Goal: Complete application form

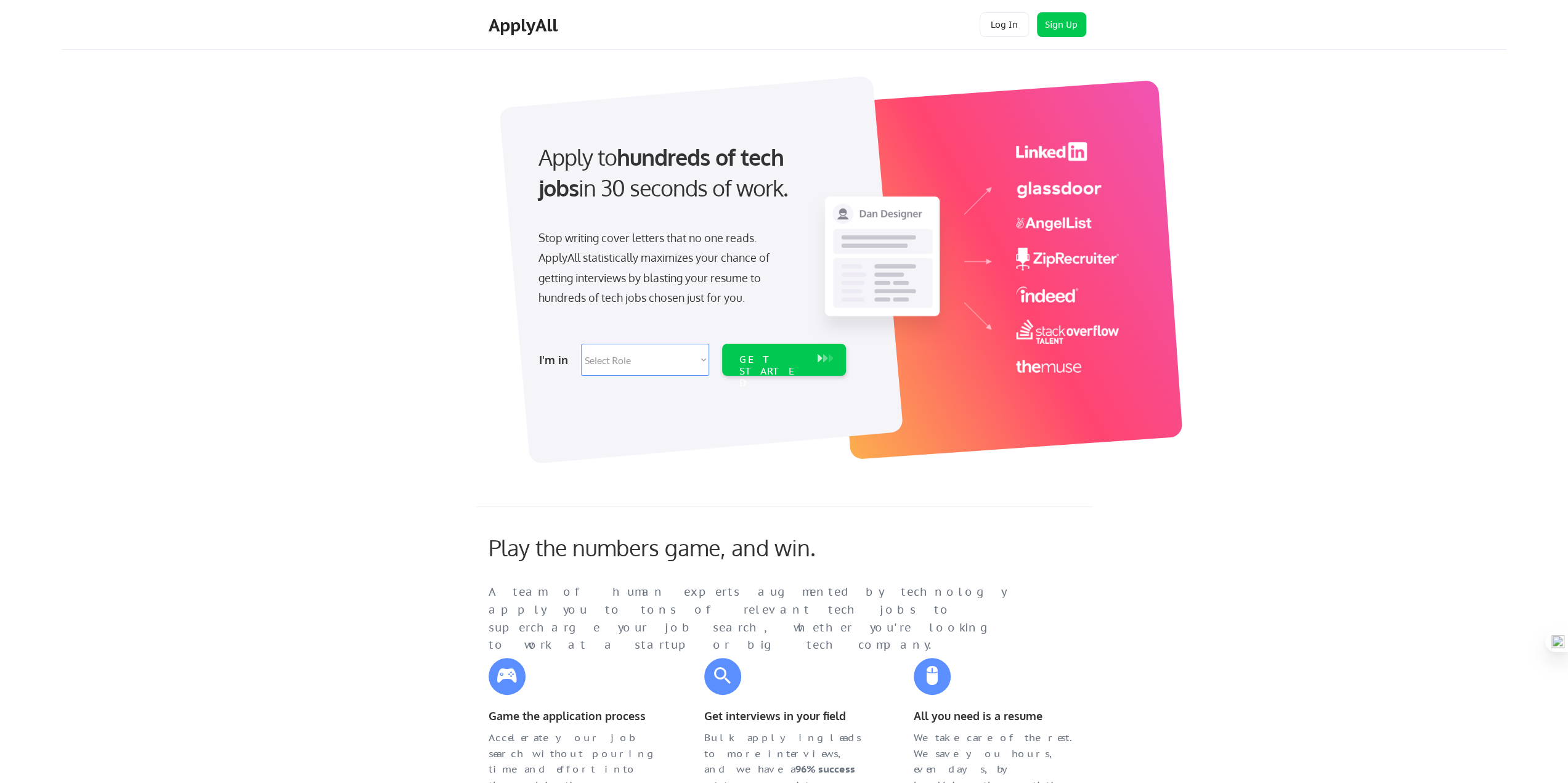
click at [699, 361] on select "Select Role Software Engineering Product Management Customer Success Sales UI/U…" at bounding box center [645, 360] width 128 height 32
select select ""engineering""
click at [581, 344] on select "Select Role Software Engineering Product Management Customer Success Sales UI/U…" at bounding box center [645, 360] width 128 height 32
select select ""engineering""
click at [778, 356] on div "GET STARTED" at bounding box center [772, 371] width 66 height 36
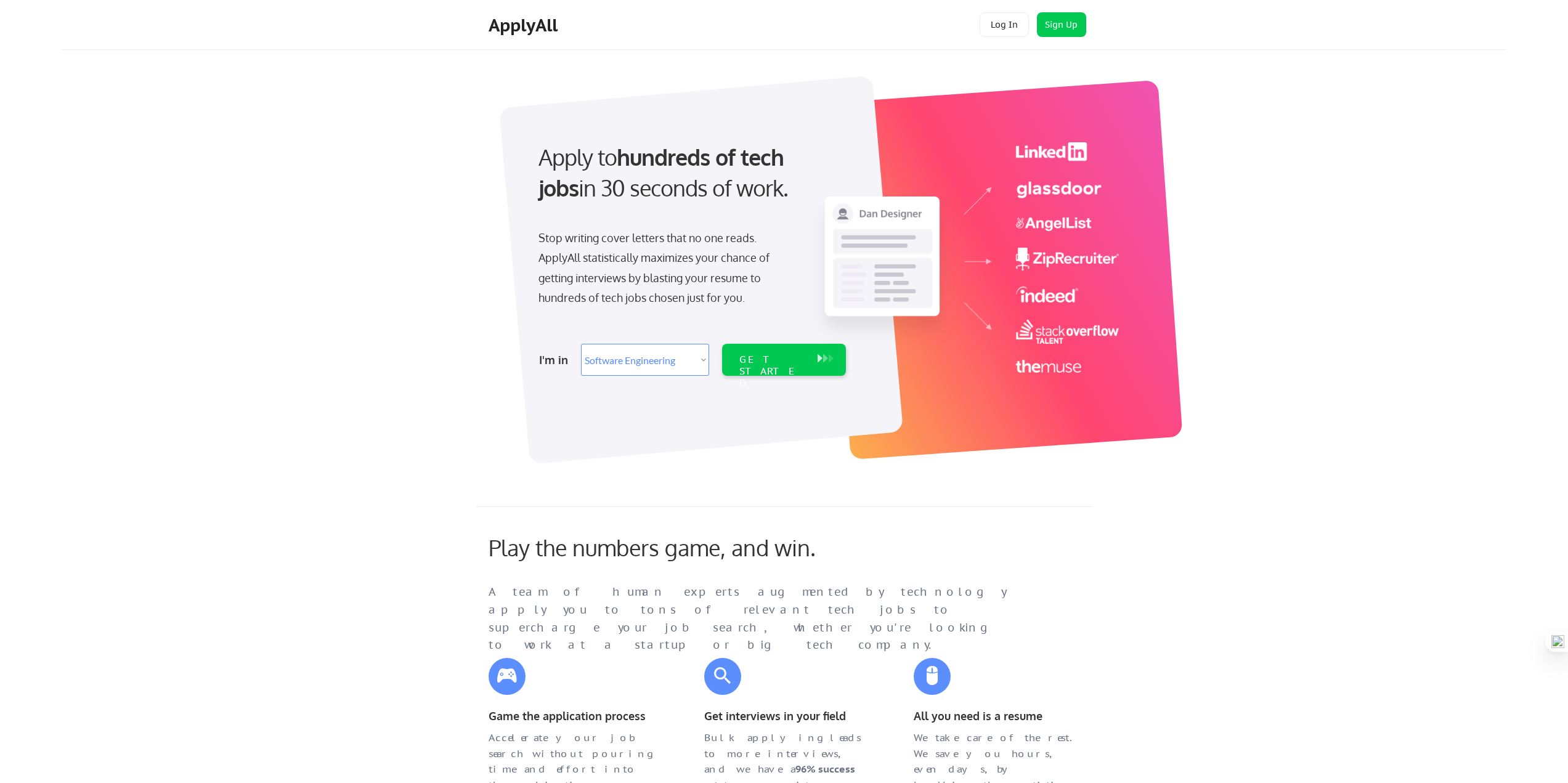
select select ""engineering""
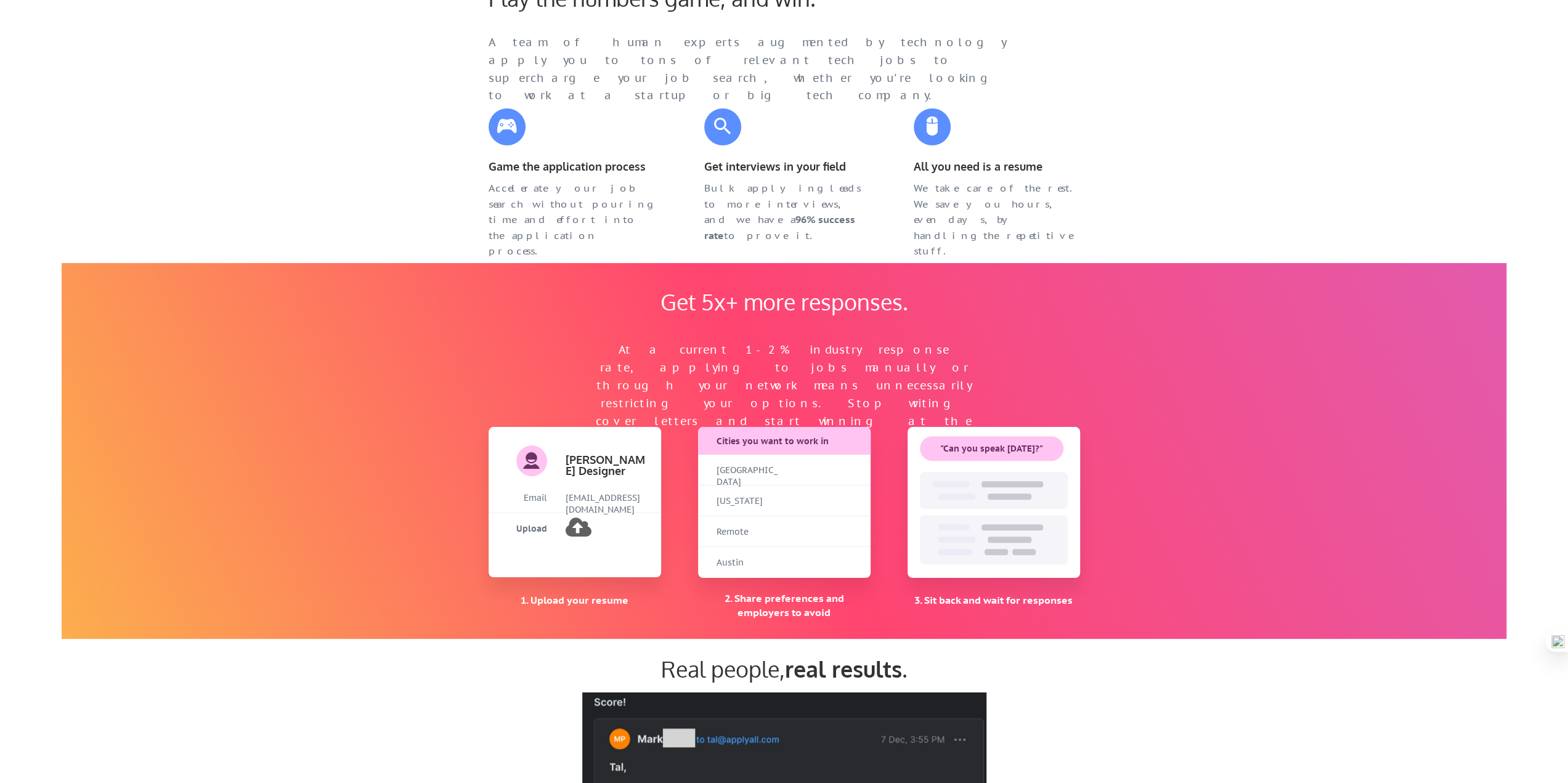
scroll to position [862, 0]
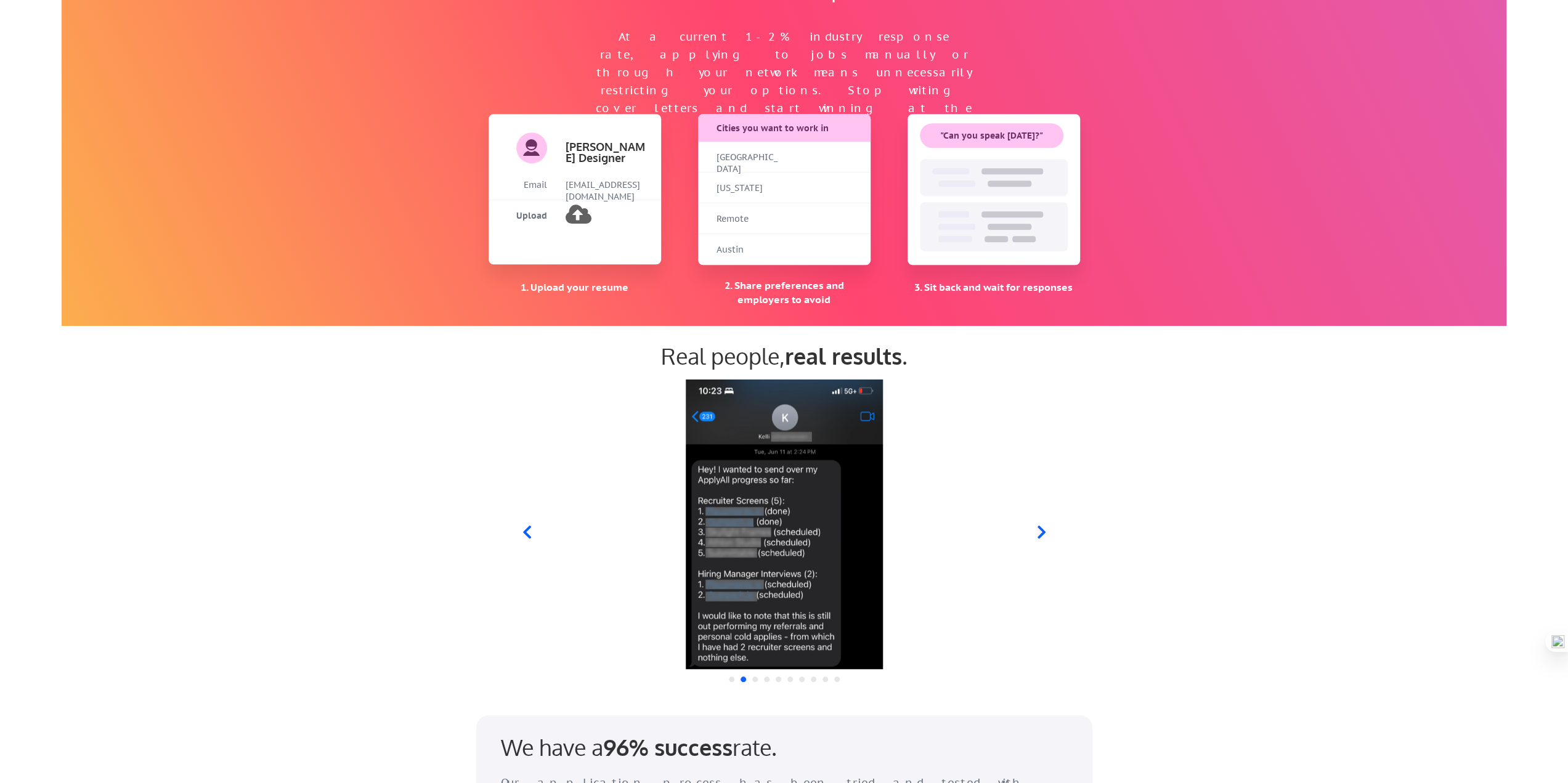
click at [533, 531] on icon at bounding box center [527, 532] width 16 height 16
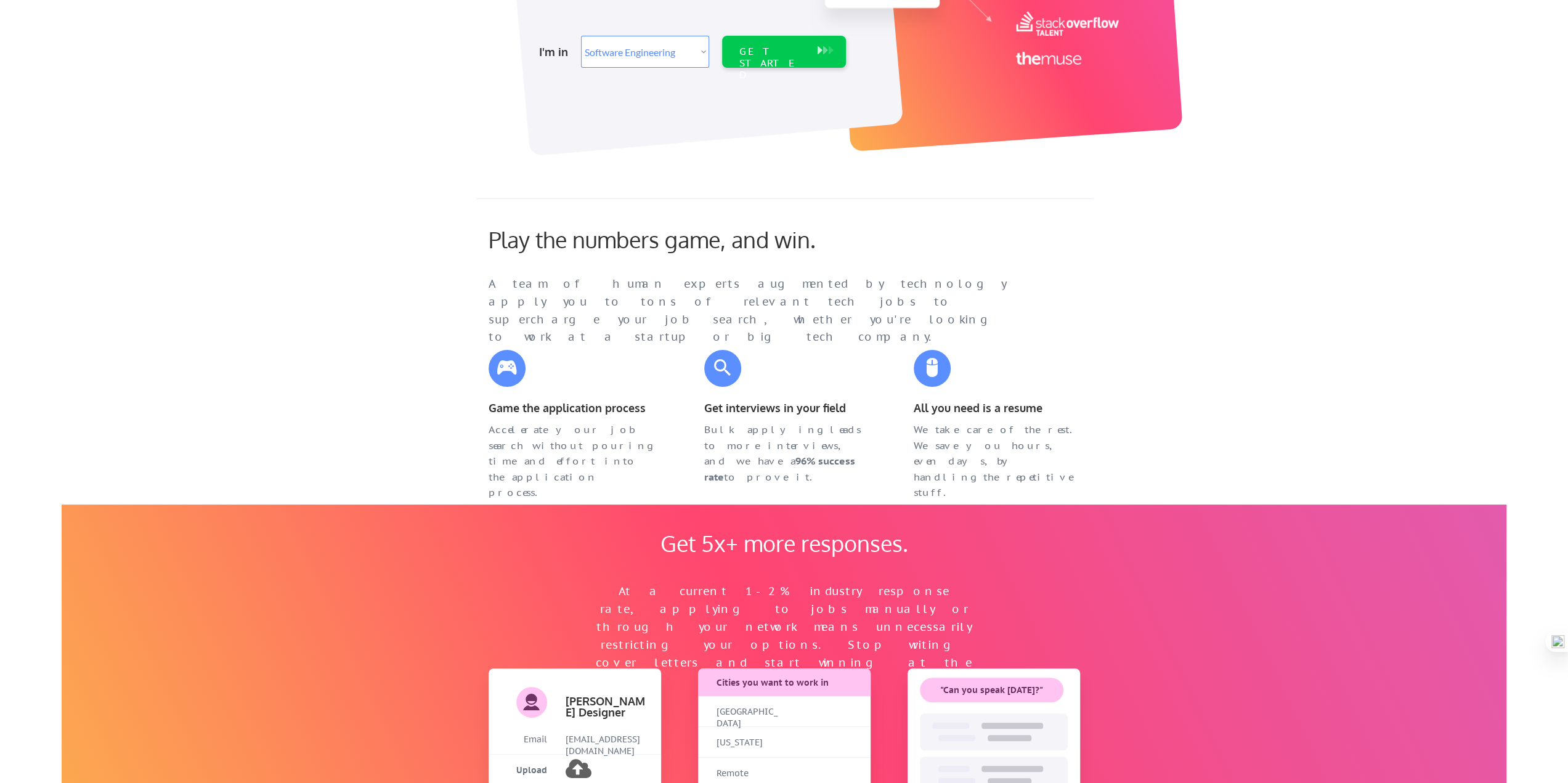
scroll to position [0, 0]
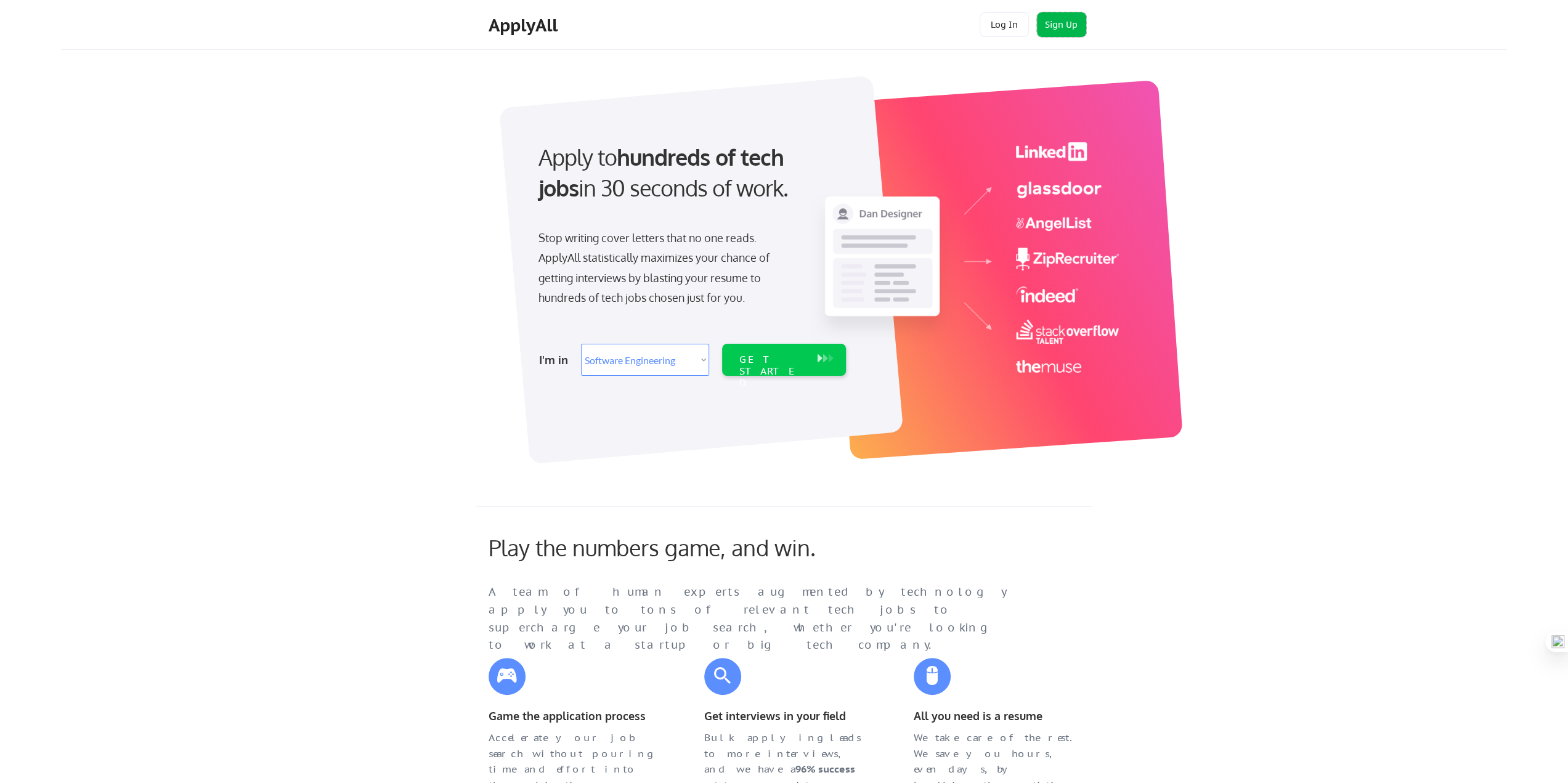
click at [1057, 24] on button "Sign Up" at bounding box center [1061, 25] width 49 height 25
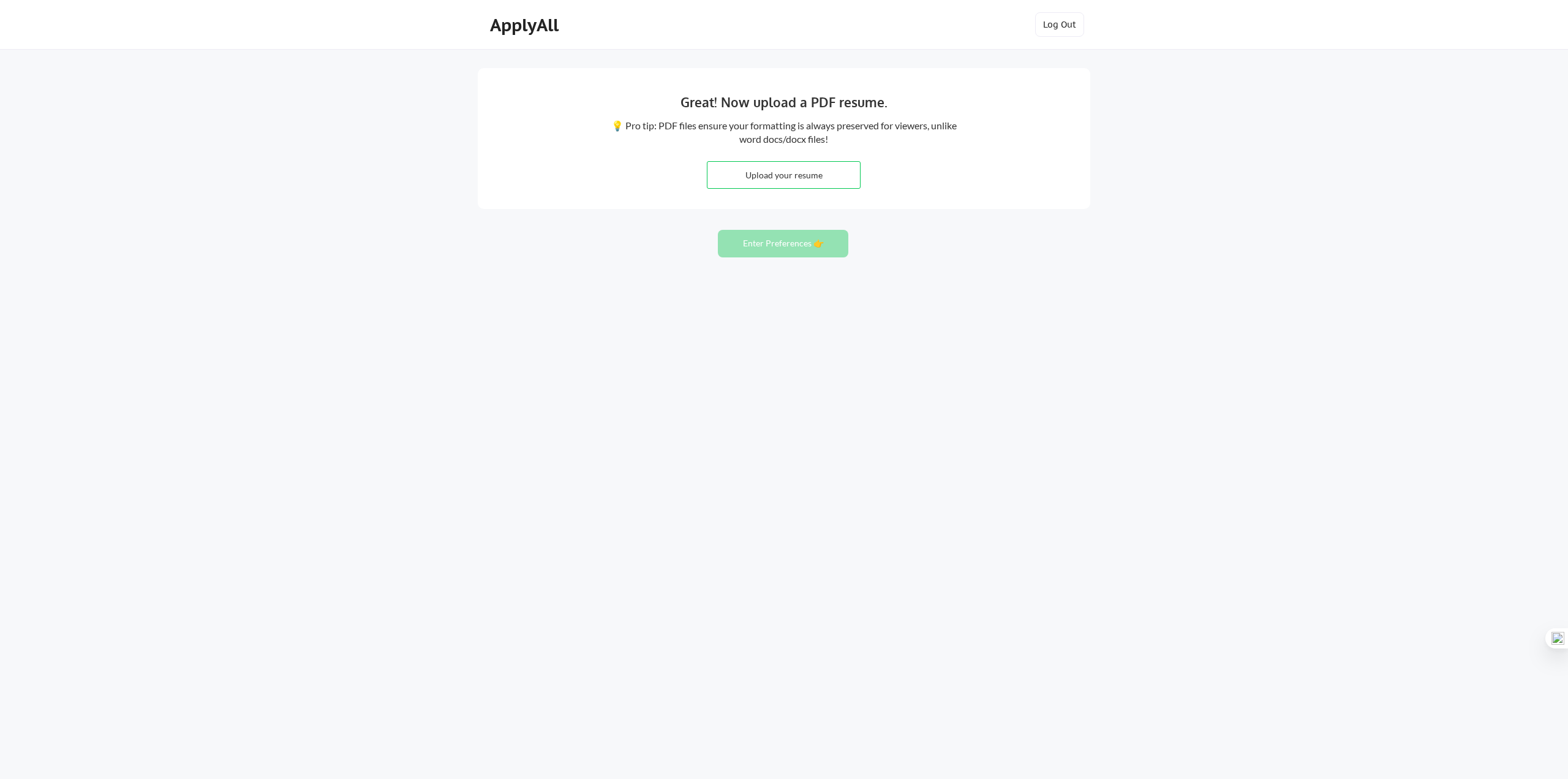
click at [775, 180] on input "file" at bounding box center [784, 175] width 152 height 27
type input "C:\fakepath\AradhanaSingh_Software Engineer.pdf"
click at [764, 244] on button "Enter Preferences 👉" at bounding box center [783, 244] width 131 height 28
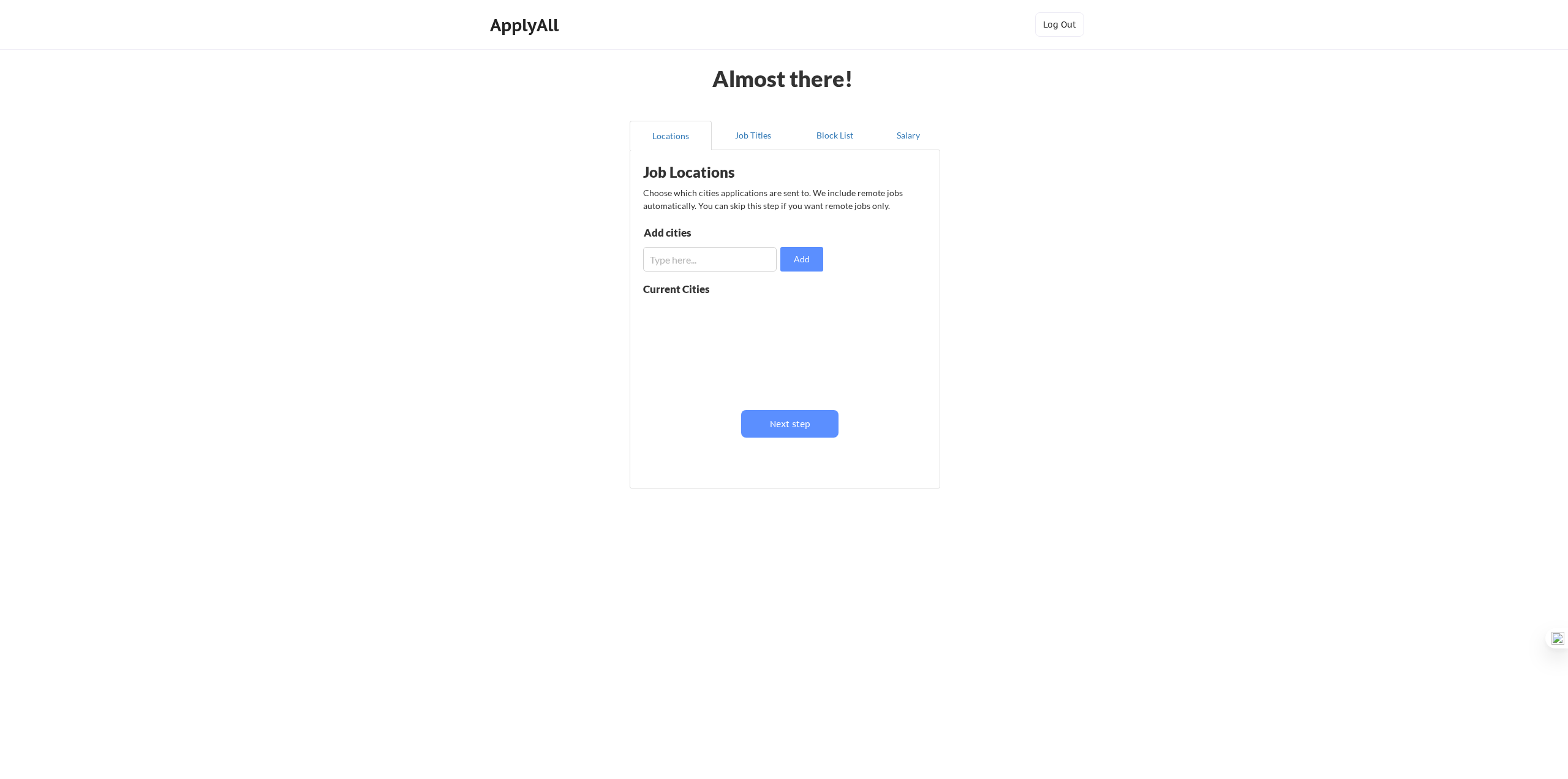
click at [752, 262] on input "input" at bounding box center [710, 259] width 133 height 24
click at [660, 263] on input "input" at bounding box center [710, 259] width 133 height 24
type input "Seattle"
click at [794, 255] on button "Add" at bounding box center [802, 259] width 43 height 24
click at [670, 259] on input "input" at bounding box center [710, 259] width 133 height 24
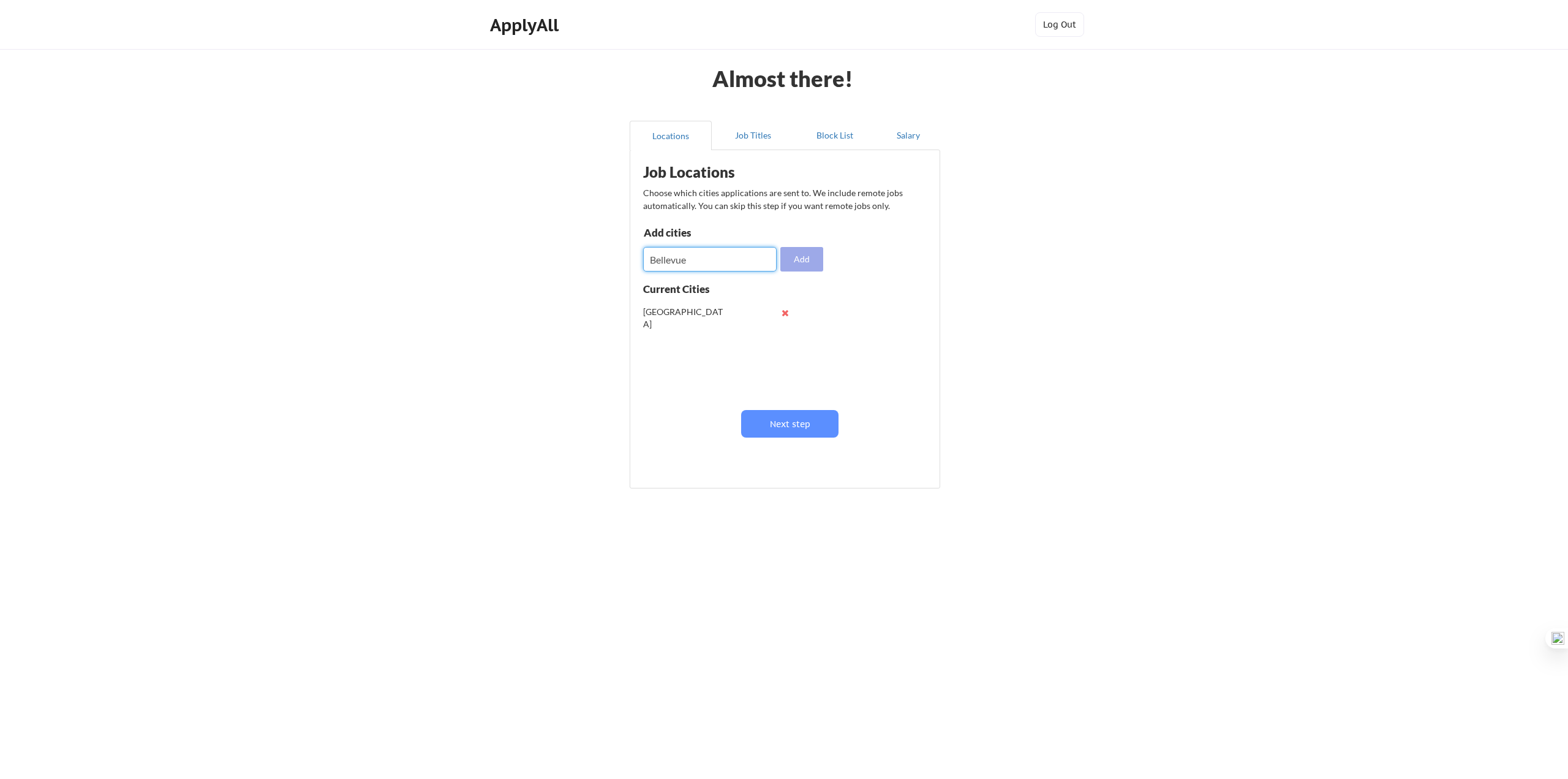
type input "Bellevue"
click at [788, 255] on button "Add" at bounding box center [802, 259] width 43 height 24
click at [714, 261] on input "input" at bounding box center [710, 259] width 133 height 24
type input "Kirkland"
click at [794, 261] on button "Add" at bounding box center [802, 259] width 43 height 24
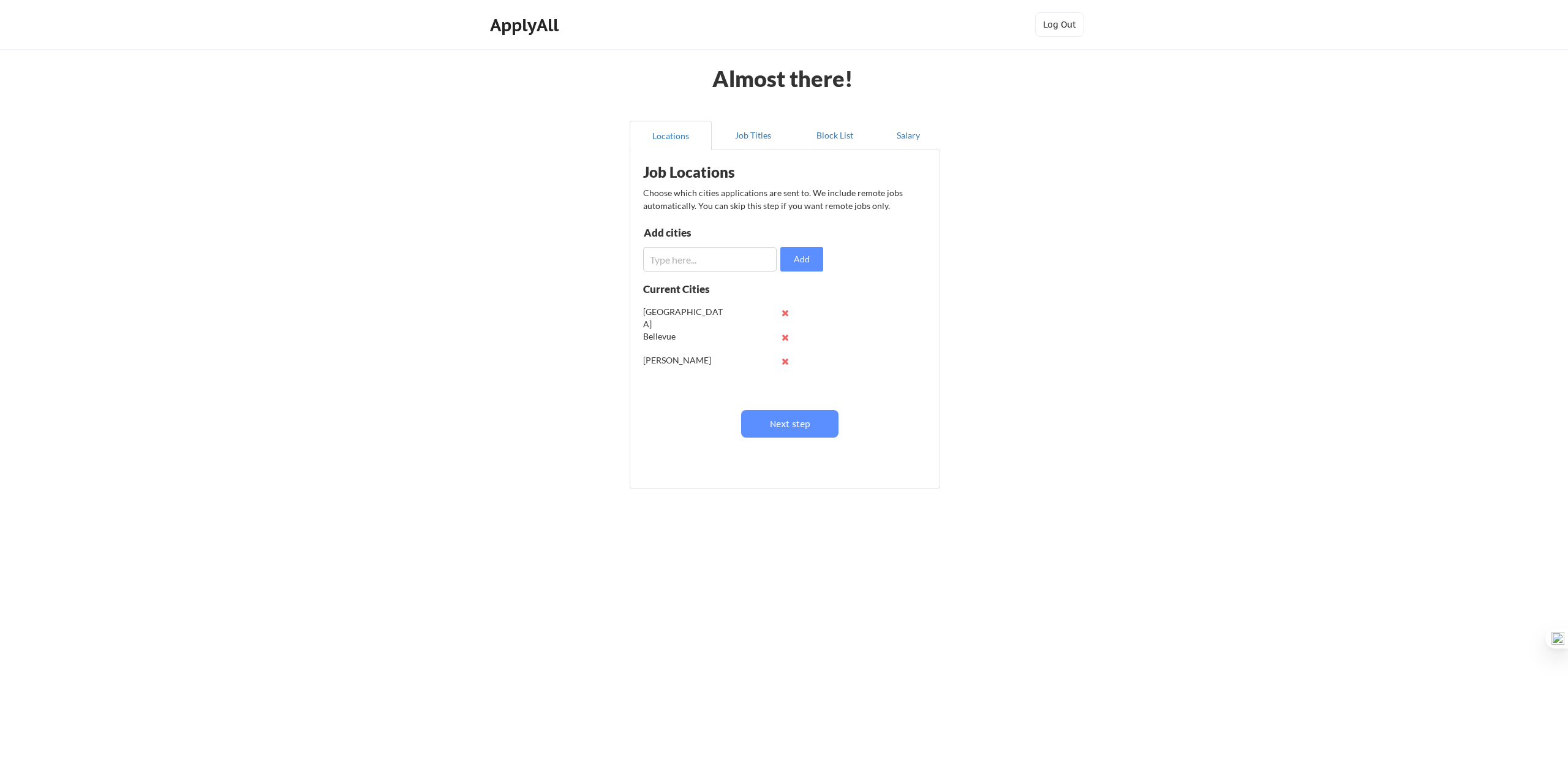
click at [697, 262] on input "input" at bounding box center [710, 259] width 133 height 24
type input "Redmond"
click at [794, 262] on button "Add" at bounding box center [802, 259] width 43 height 24
click at [791, 429] on button "Next step" at bounding box center [789, 424] width 97 height 28
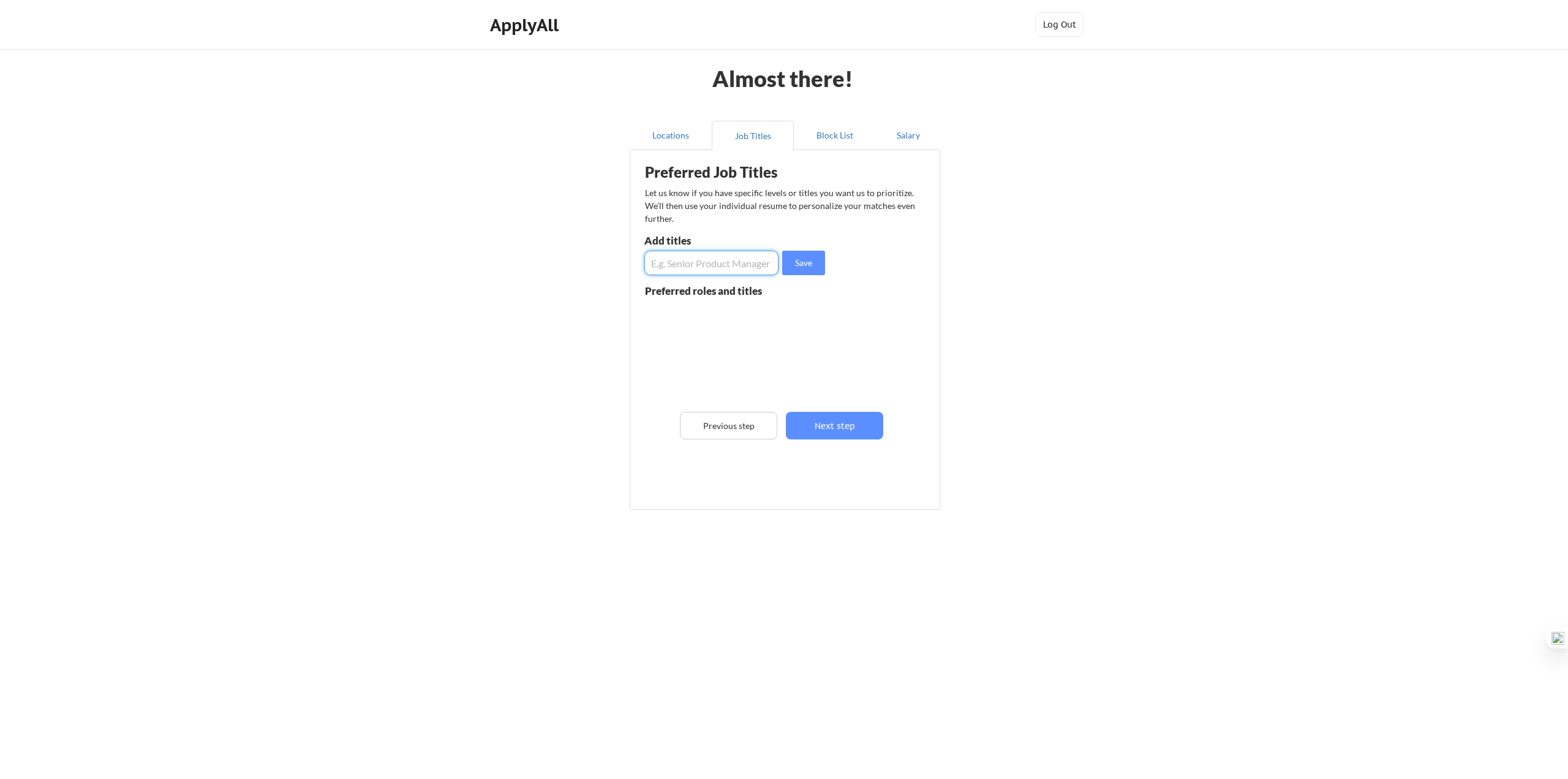
click at [686, 262] on input "input" at bounding box center [711, 263] width 134 height 24
type input "Software Engineer"
click at [796, 261] on button "Save" at bounding box center [803, 263] width 43 height 24
click at [705, 265] on input "input" at bounding box center [711, 263] width 134 height 24
paste input "Paarth Toraskar Paarth Toraskar · 2ndSecond degree connection Senior Software E…"
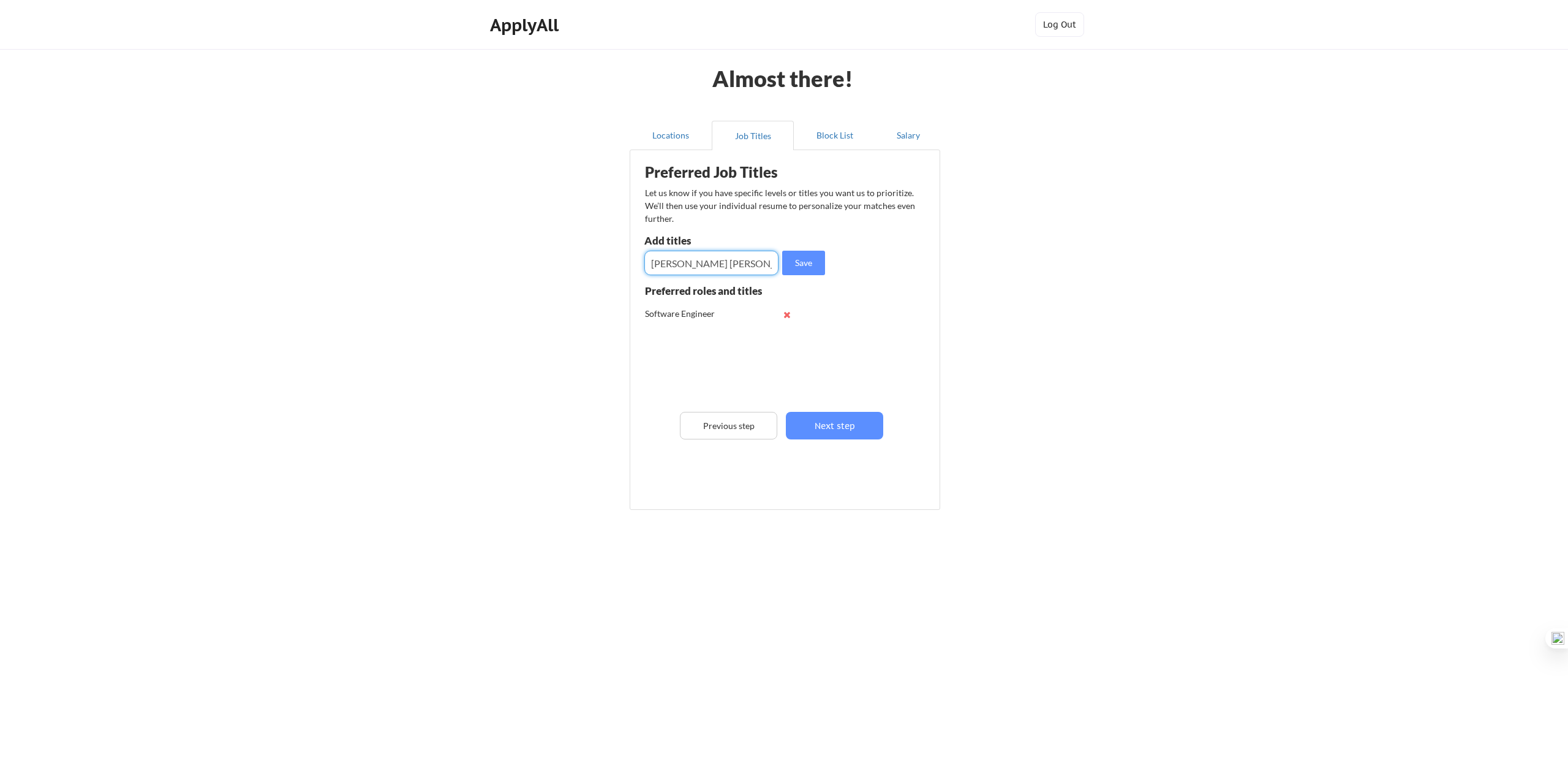
drag, startPoint x: 665, startPoint y: 263, endPoint x: 578, endPoint y: 269, distance: 87.2
click at [578, 269] on div "Almost there! Locations Job Titles Block List Salary Preferred Job Titles Let u…" at bounding box center [784, 389] width 1568 height 779
click at [763, 269] on input "input" at bounding box center [711, 263] width 134 height 24
type input "Senior Software Engineer"
click at [802, 262] on button "Save" at bounding box center [803, 263] width 43 height 24
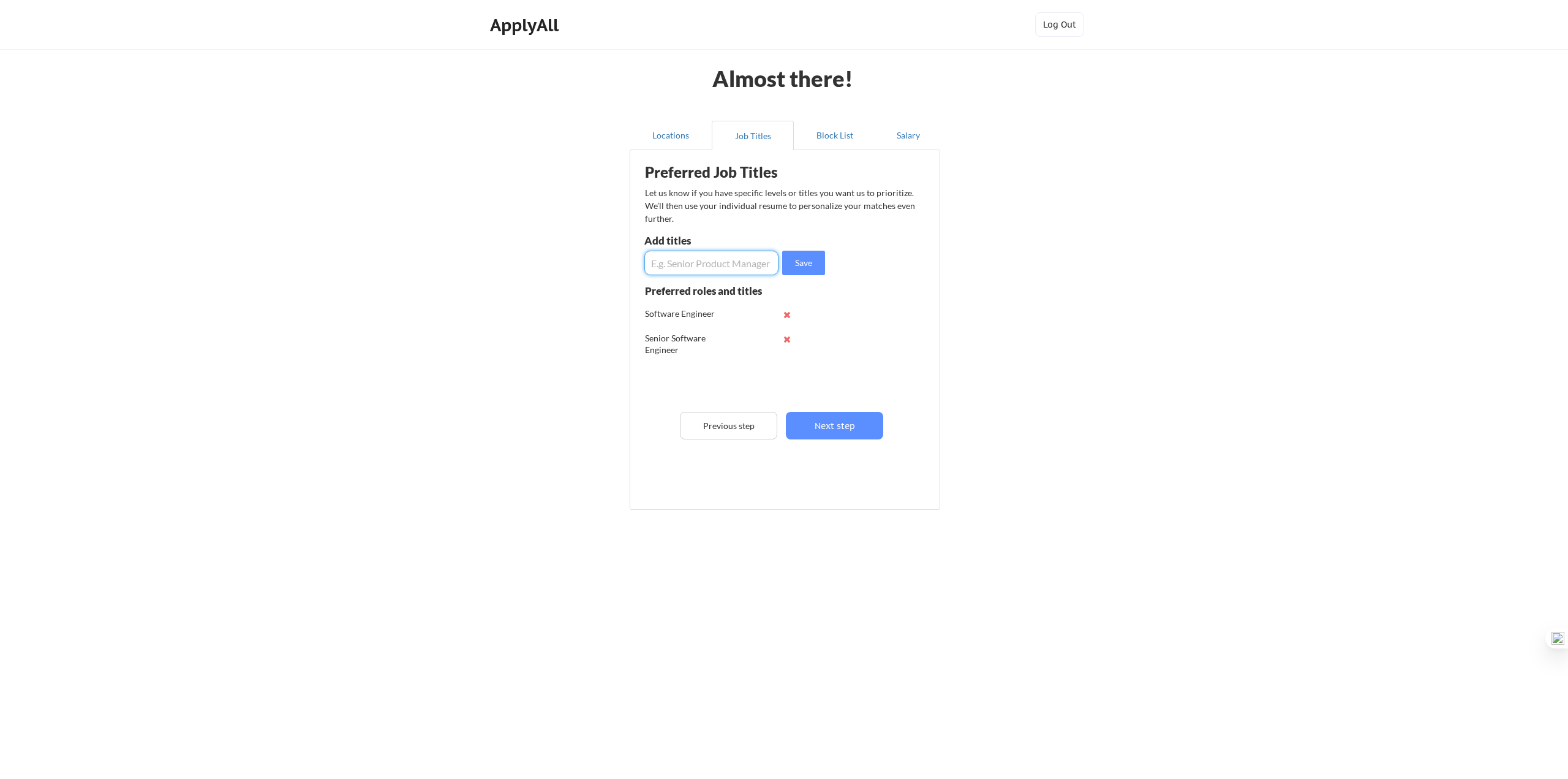
click at [695, 263] on input "input" at bounding box center [711, 263] width 134 height 24
paste input "Paarth Toraskar Paarth Toraskar · 2ndSecond degree connection Senior Software E…"
click at [694, 262] on input "input" at bounding box center [711, 263] width 134 height 24
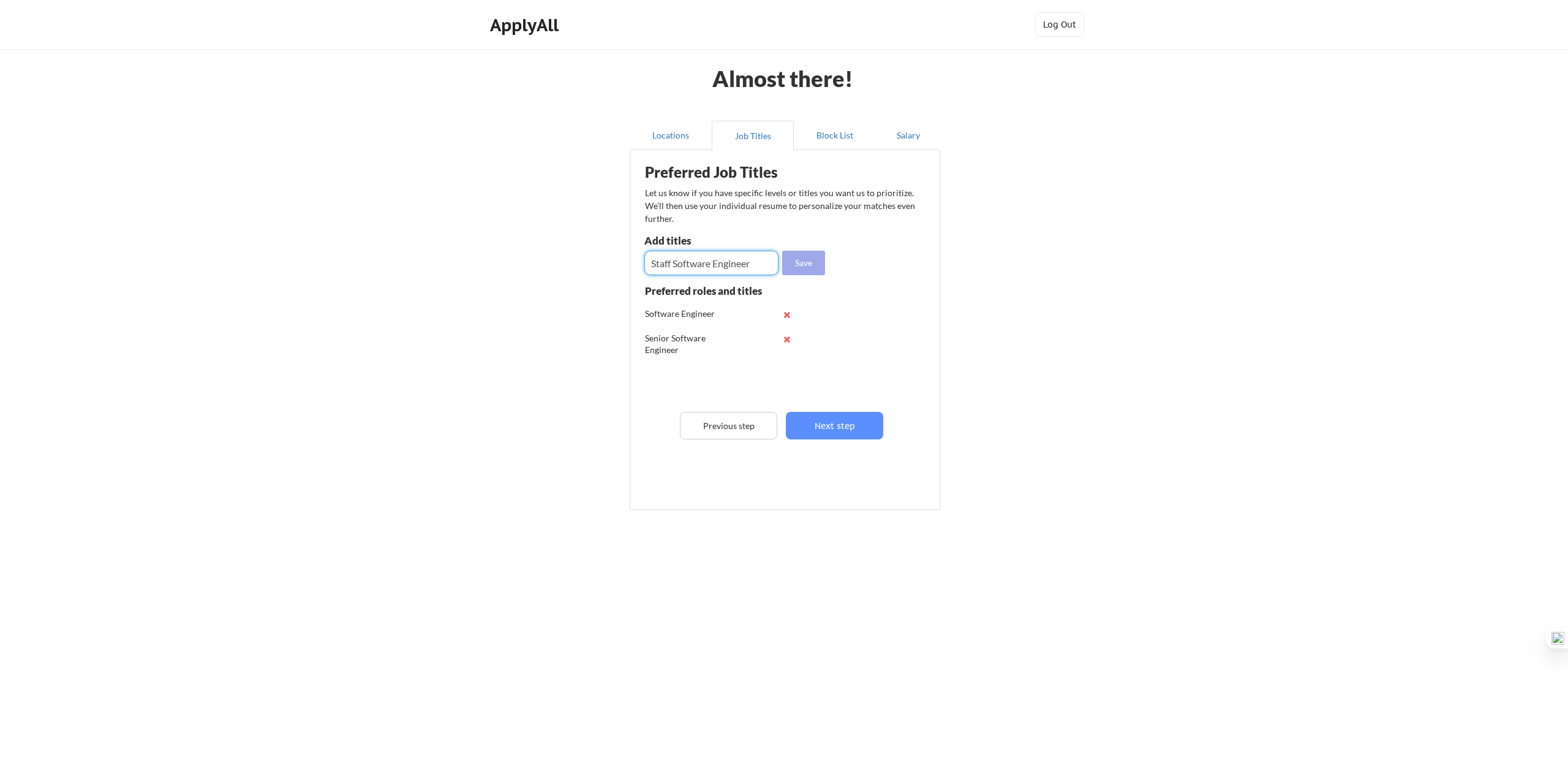
type input "Staff Software Engineer"
click at [808, 262] on button "Save" at bounding box center [803, 263] width 43 height 24
click at [838, 431] on button "Next step" at bounding box center [834, 425] width 97 height 28
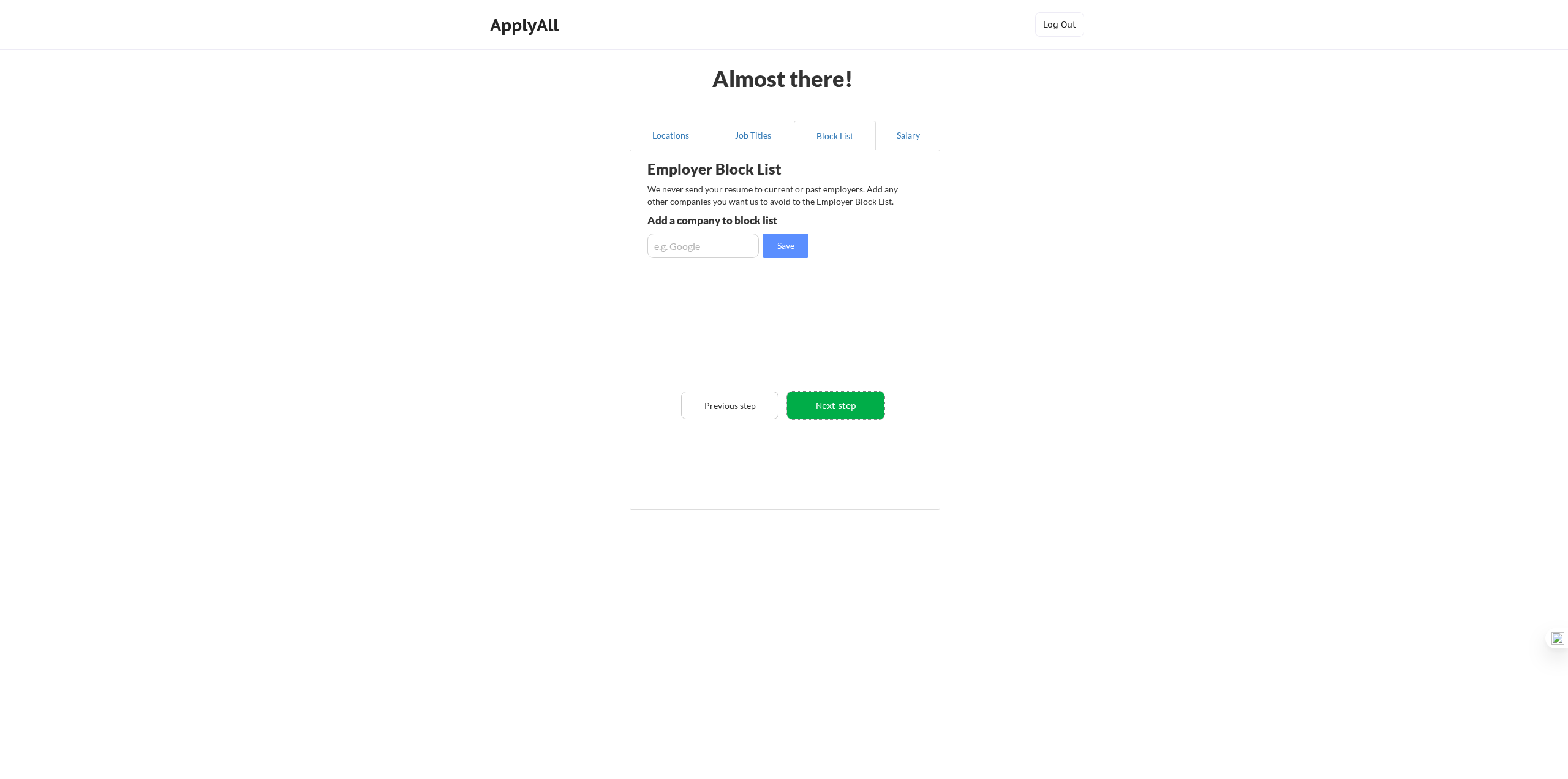
click at [830, 405] on button "Next step" at bounding box center [836, 405] width 97 height 28
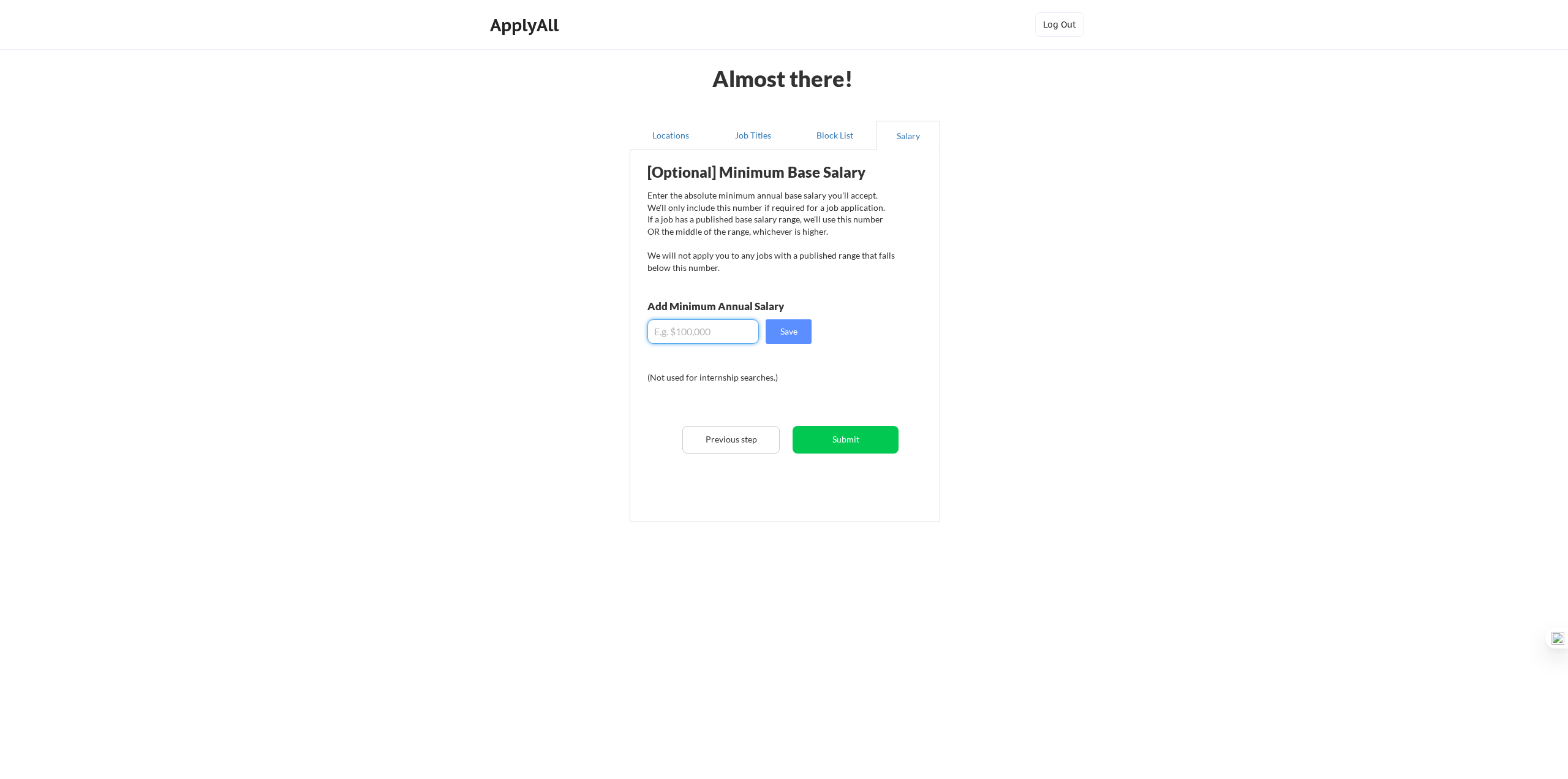
click at [704, 331] on input "input" at bounding box center [703, 331] width 112 height 24
type input "$150,000"
click at [860, 436] on button "Submit" at bounding box center [846, 440] width 106 height 28
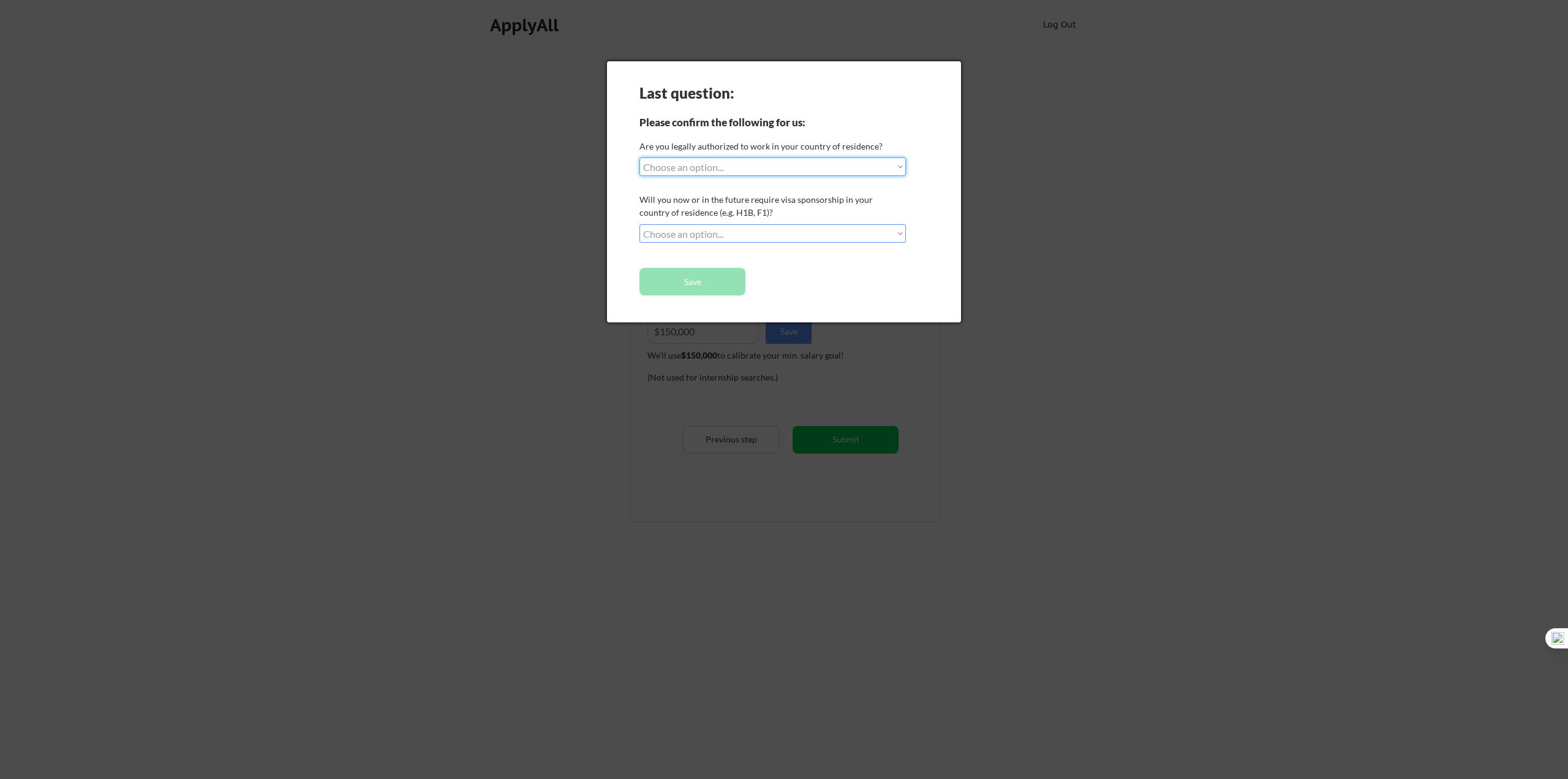
click at [764, 165] on select "Choose an option... Yes, I am a US Citizen Yes, I am a Canadian Citizen Yes, I …" at bounding box center [773, 167] width 267 height 18
select select ""yes__i_am_a_us_green_card_holder""
click at [640, 158] on select "Choose an option... Yes, I am a US Citizen Yes, I am a Canadian Citizen Yes, I …" at bounding box center [773, 167] width 267 height 18
click at [749, 232] on select "Choose an option... No, I will not need sponsorship Yes, I will need sponsorship" at bounding box center [773, 233] width 267 height 18
select select ""no__i_will_not_need_sponsorship""
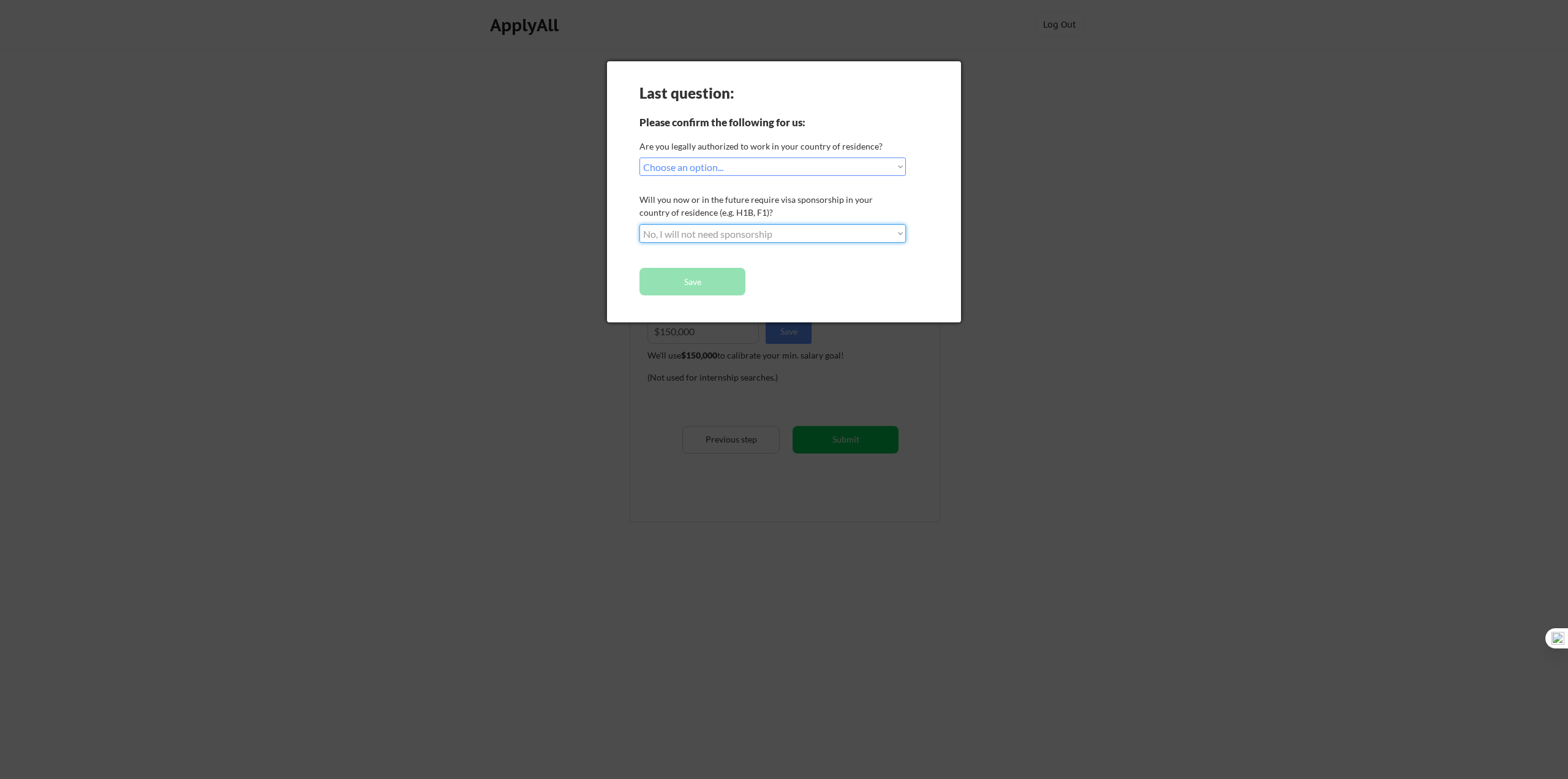
click at [640, 225] on select "Choose an option... No, I will not need sponsorship Yes, I will need sponsorship" at bounding box center [773, 233] width 267 height 18
click at [700, 283] on button "Save" at bounding box center [693, 282] width 106 height 28
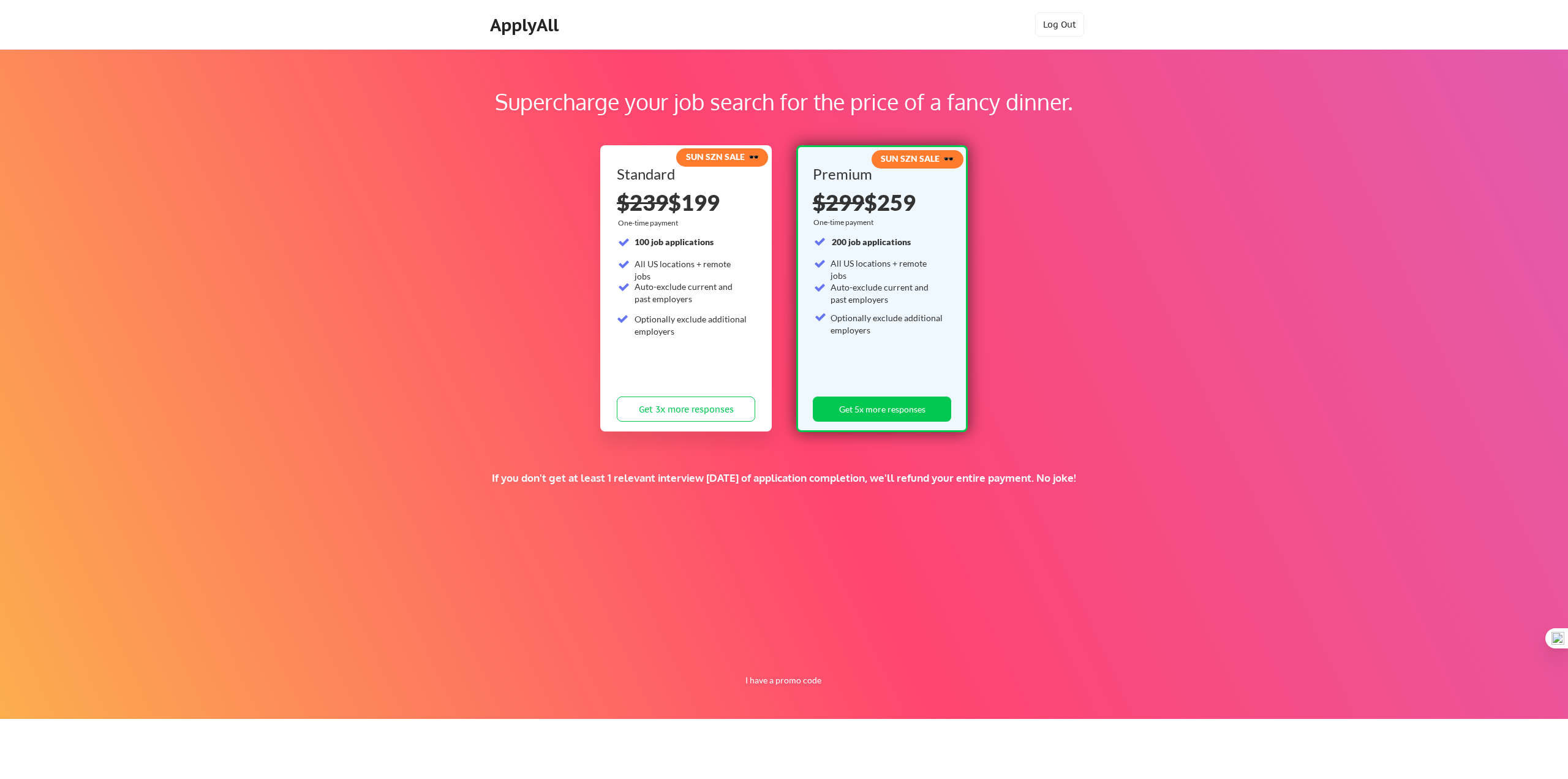
drag, startPoint x: 896, startPoint y: 479, endPoint x: 1066, endPoint y: 491, distance: 170.4
click at [1066, 491] on div "If you don't get at least 1 relevant interview [DATE] of application completion…" at bounding box center [784, 494] width 1143 height 46
click at [793, 683] on button "I have a promo code" at bounding box center [783, 680] width 90 height 15
click at [882, 416] on button "Get 5x more responses" at bounding box center [883, 409] width 139 height 25
